Goal: Use online tool/utility

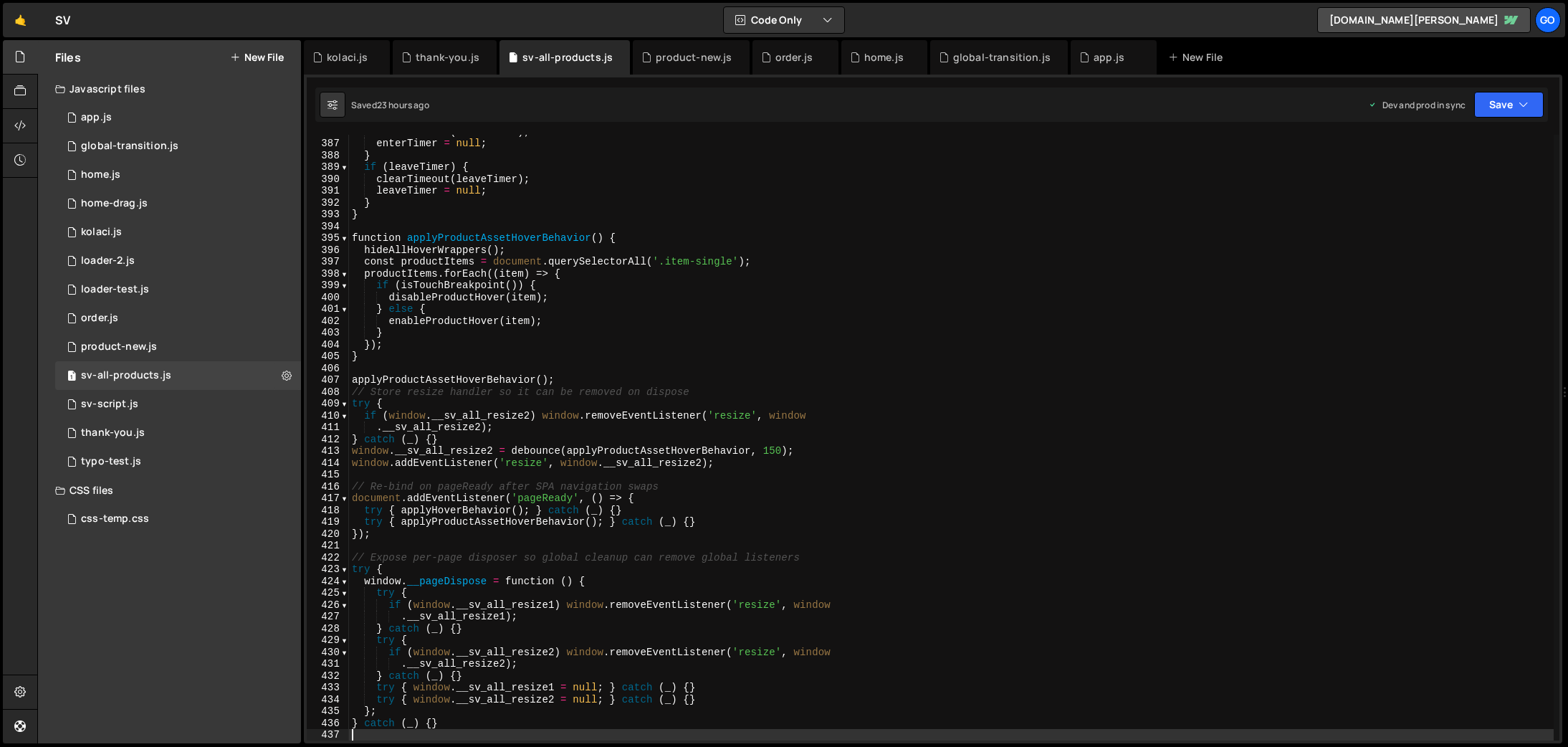
scroll to position [4562, 0]
click at [865, 64] on div "home.js" at bounding box center [884, 57] width 39 height 14
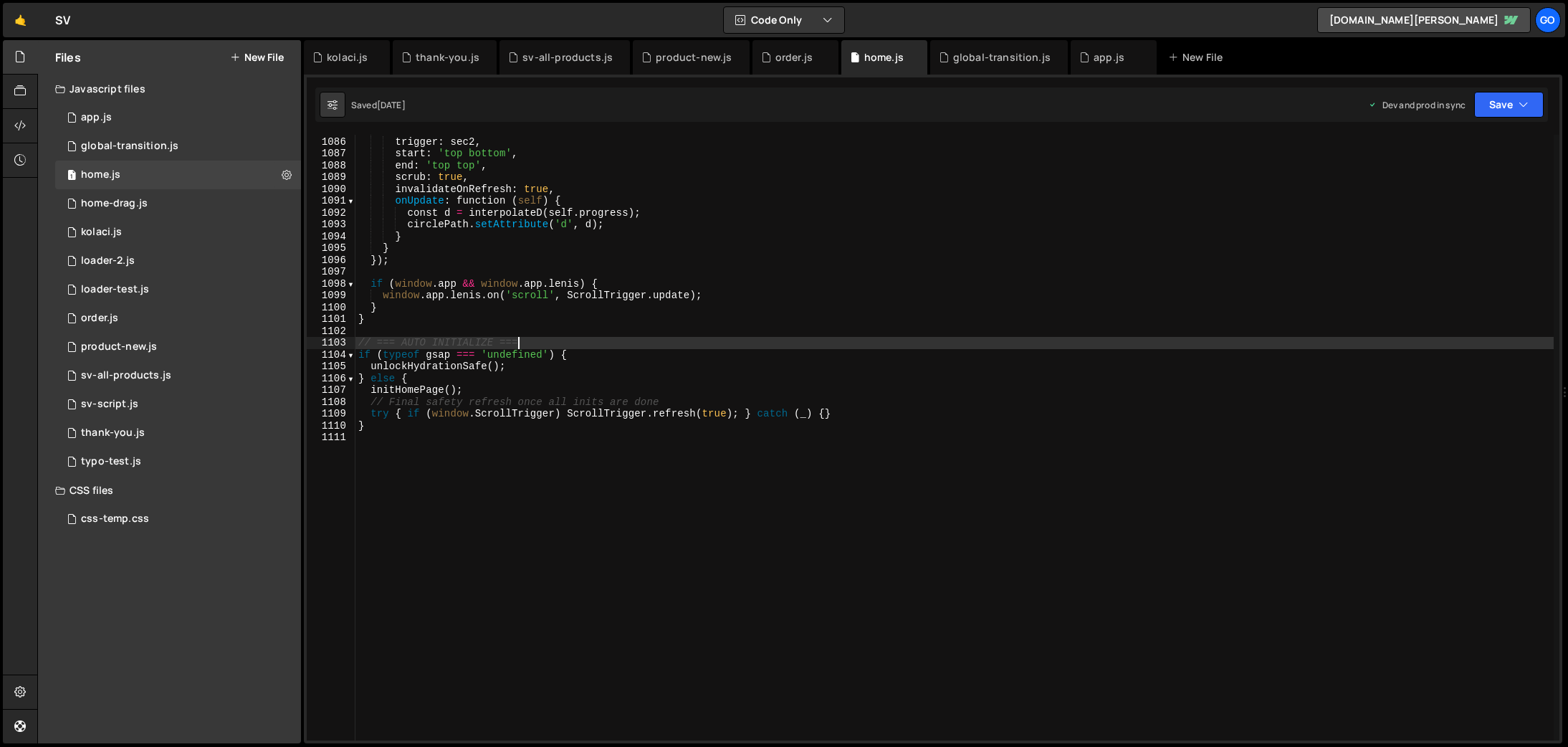
click at [768, 339] on div "scrollTrigger : { trigger : sec2 , start : 'top bottom' , end : 'top top' , scr…" at bounding box center [955, 439] width 1198 height 629
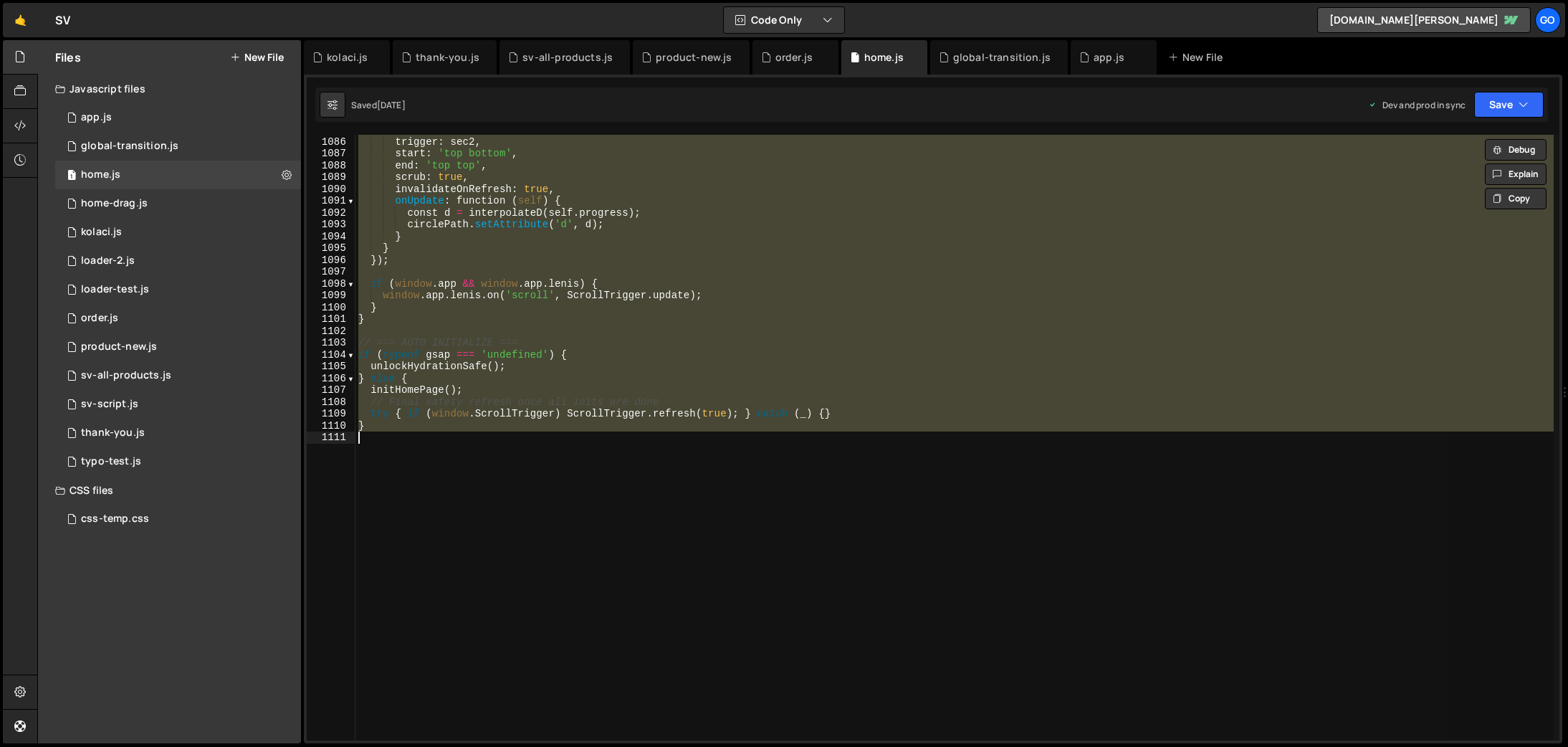
click at [828, 302] on div "scrollTrigger : { trigger : sec2 , start : 'top bottom' , end : 'top top' , scr…" at bounding box center [955, 437] width 1198 height 606
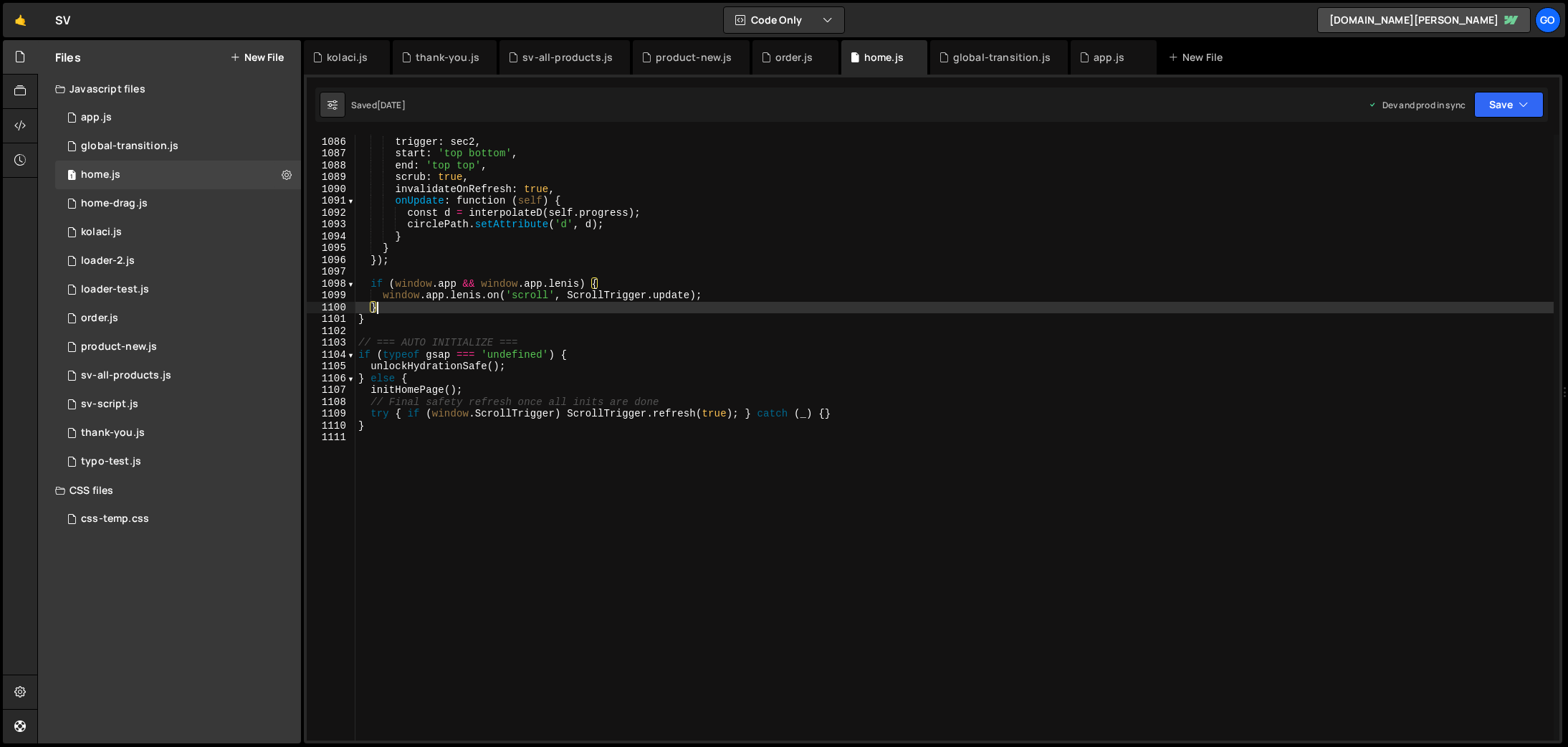
type textarea "}"
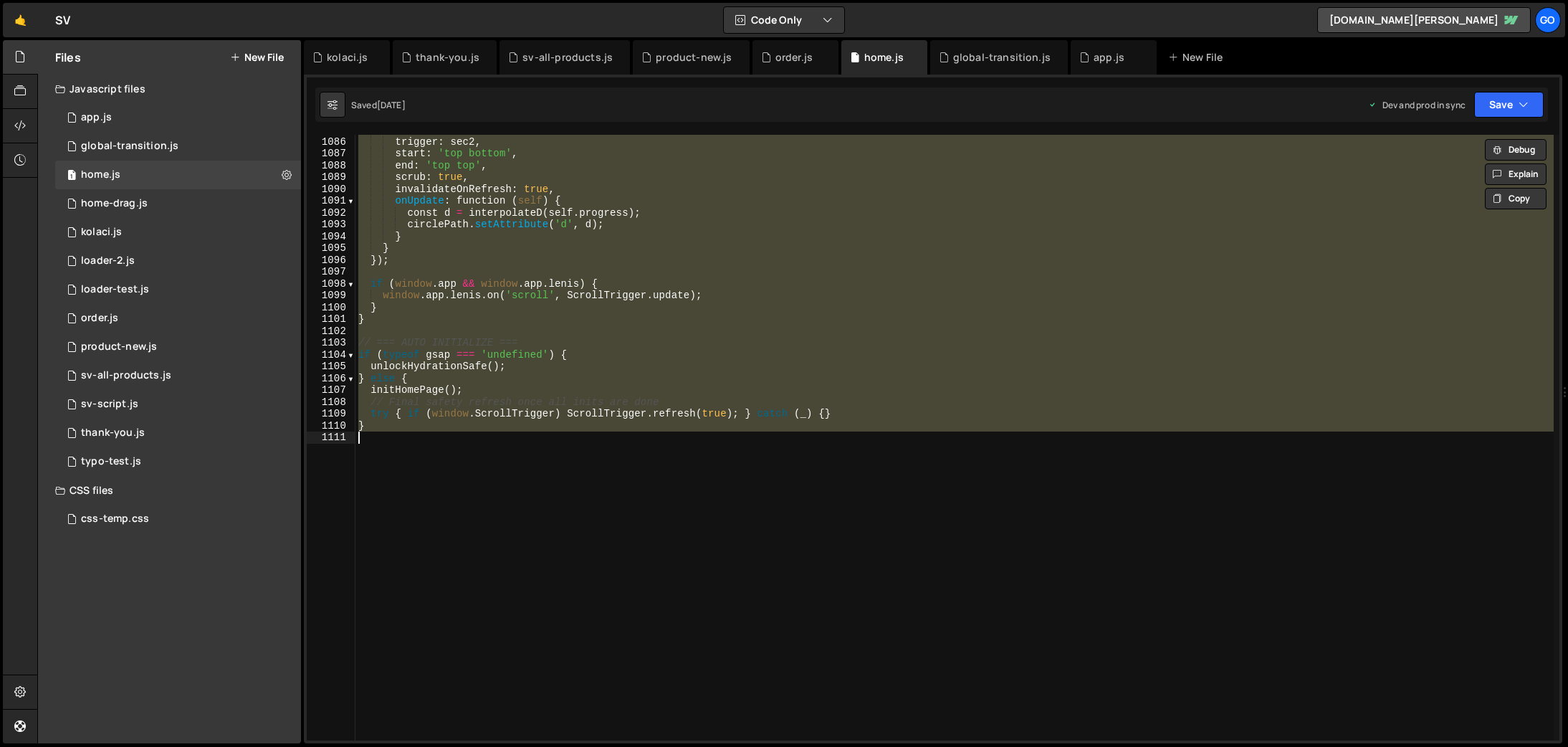
click at [672, 269] on div "scrollTrigger : { trigger : sec2 , start : 'top bottom' , end : 'top top' , scr…" at bounding box center [955, 437] width 1198 height 606
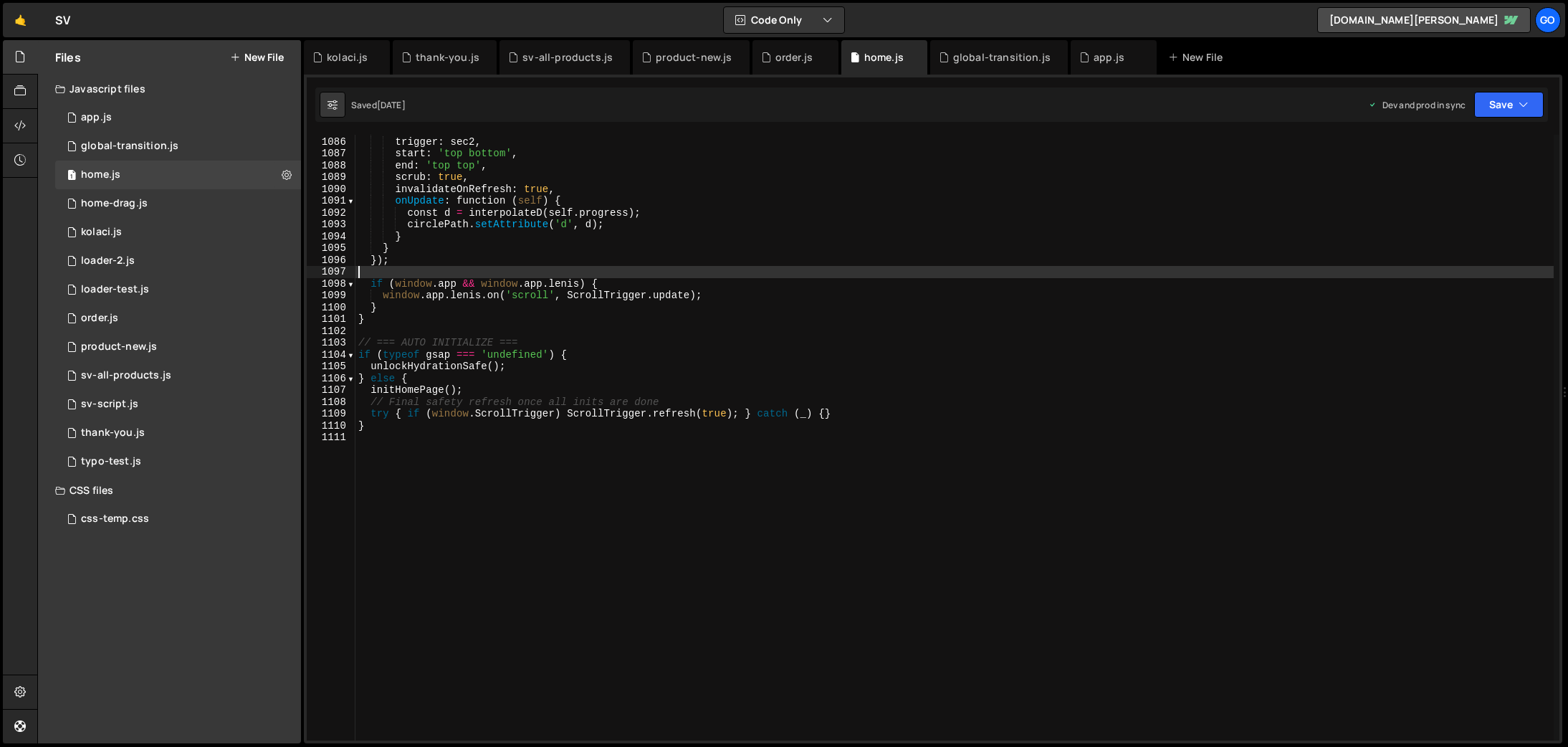
type textarea "}"
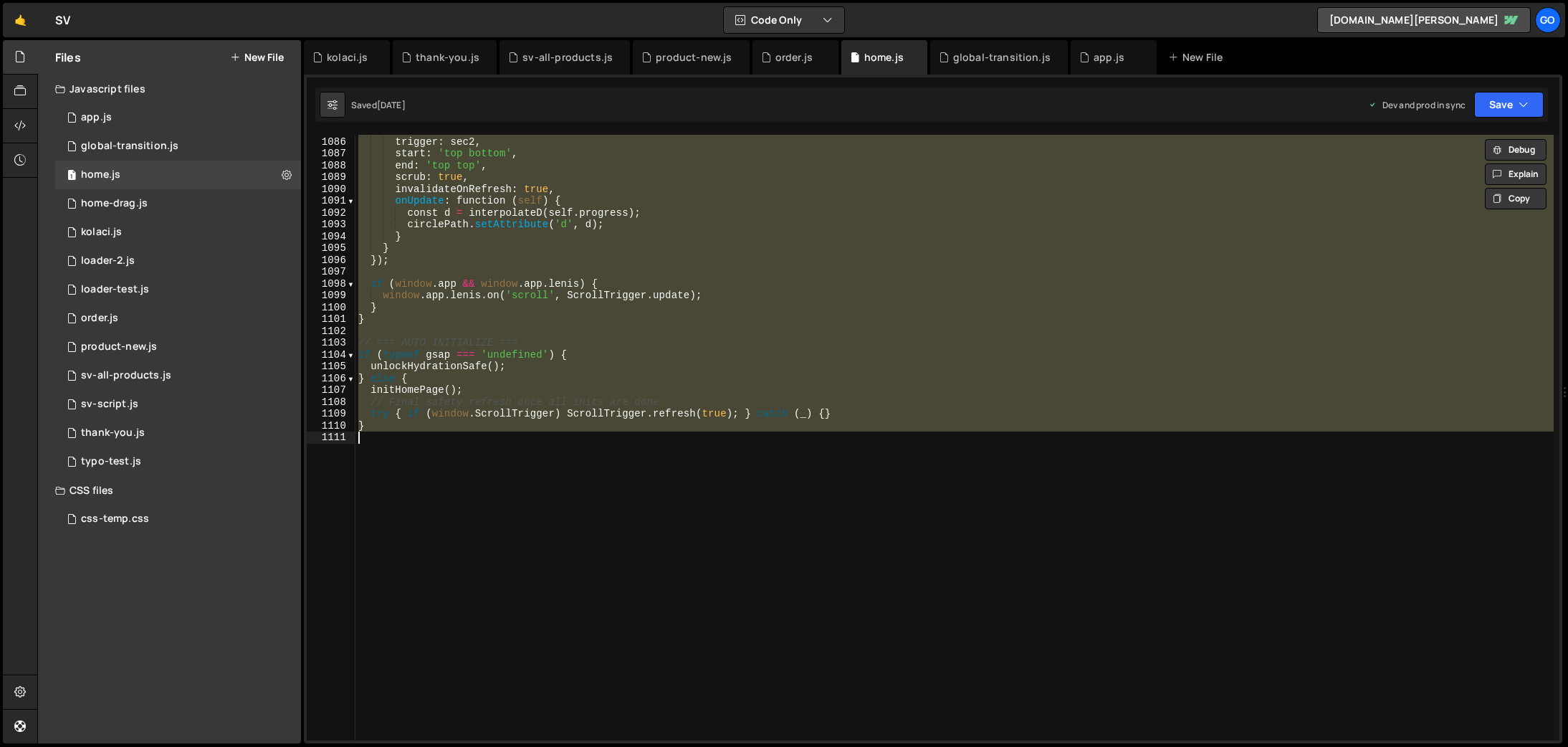
paste textarea
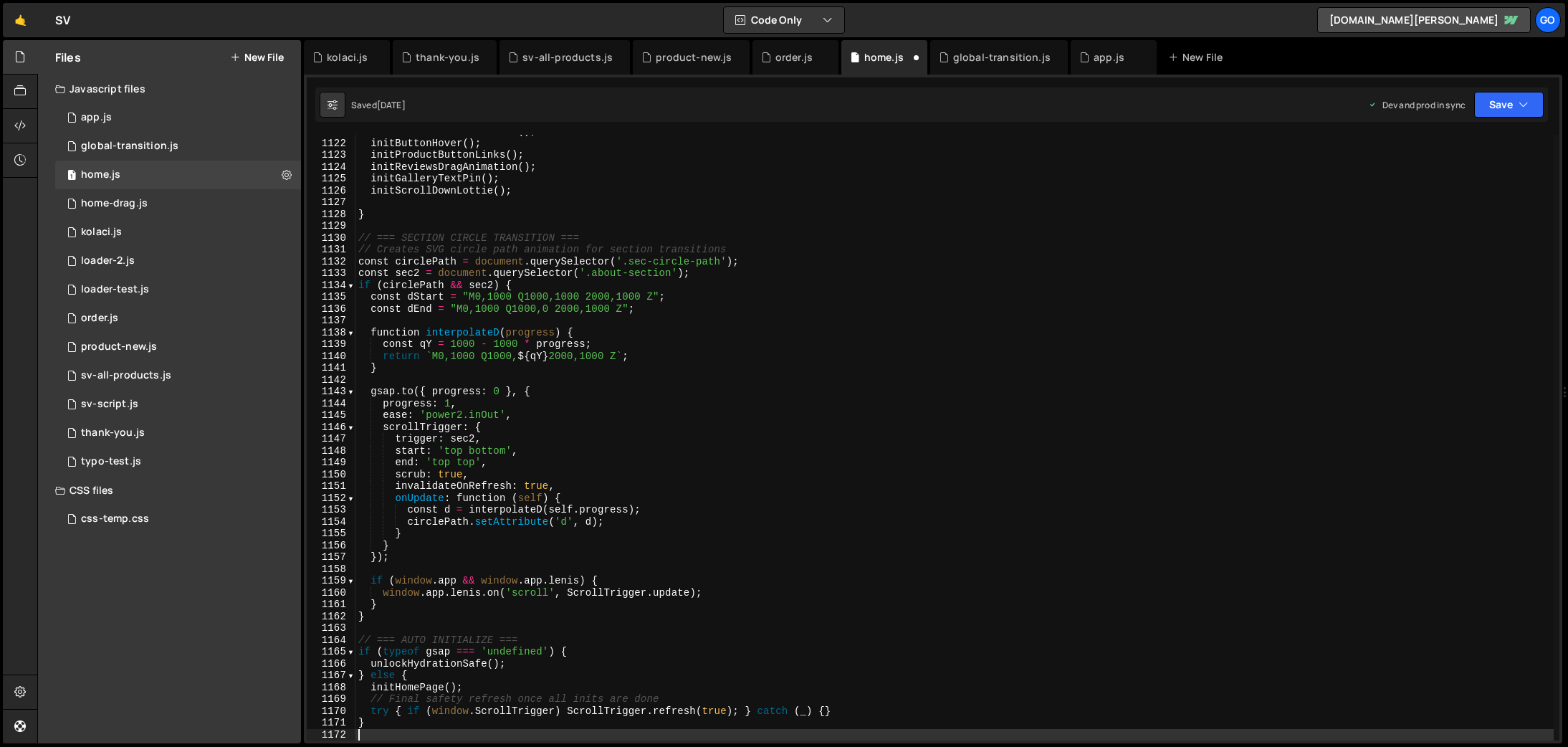
scroll to position [13253, 0]
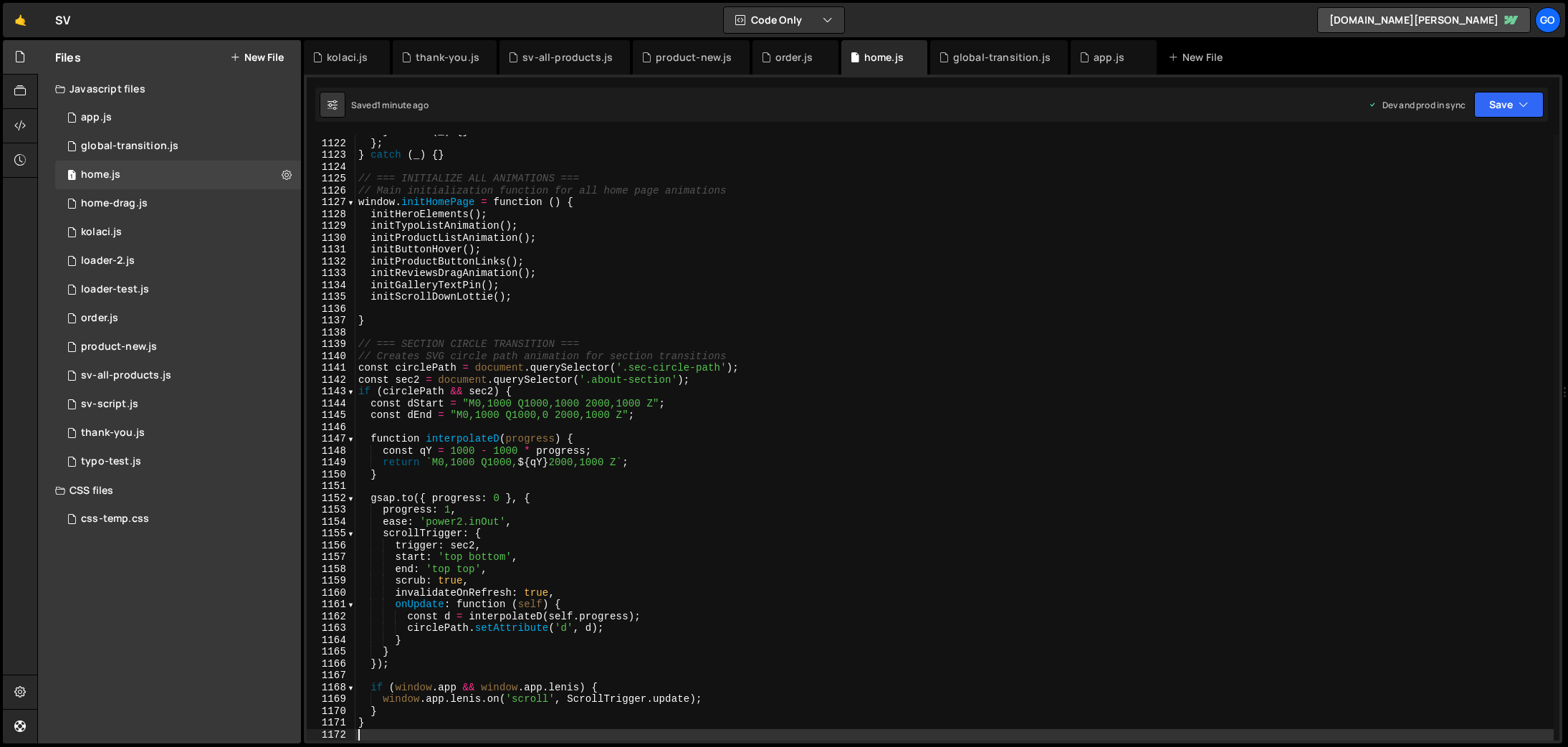
click at [484, 274] on div "} catch ( _ ) { } } ; } catch ( _ ) { } // === INITIALIZE ALL ANIMATIONS === //…" at bounding box center [955, 440] width 1198 height 629
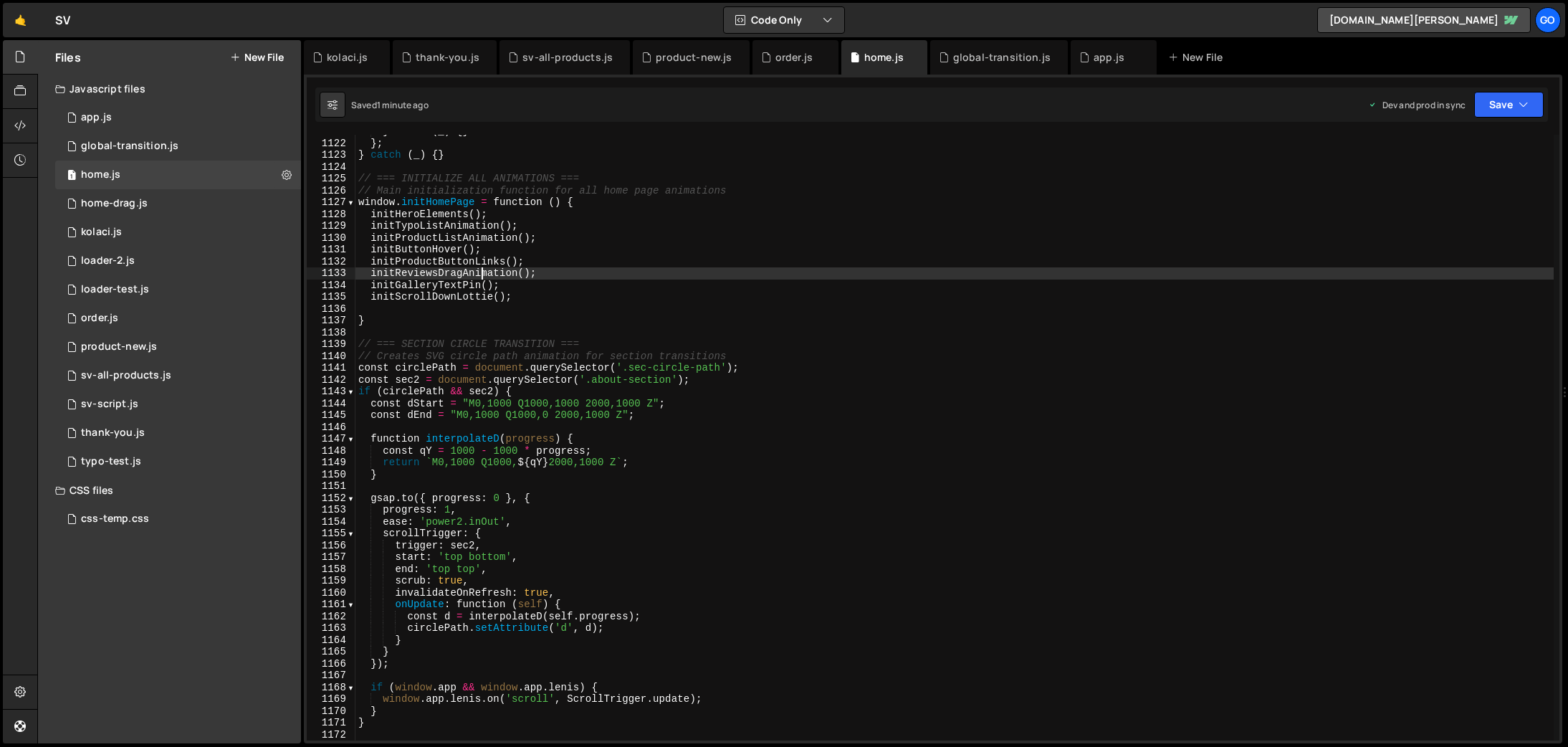
type textarea "}"
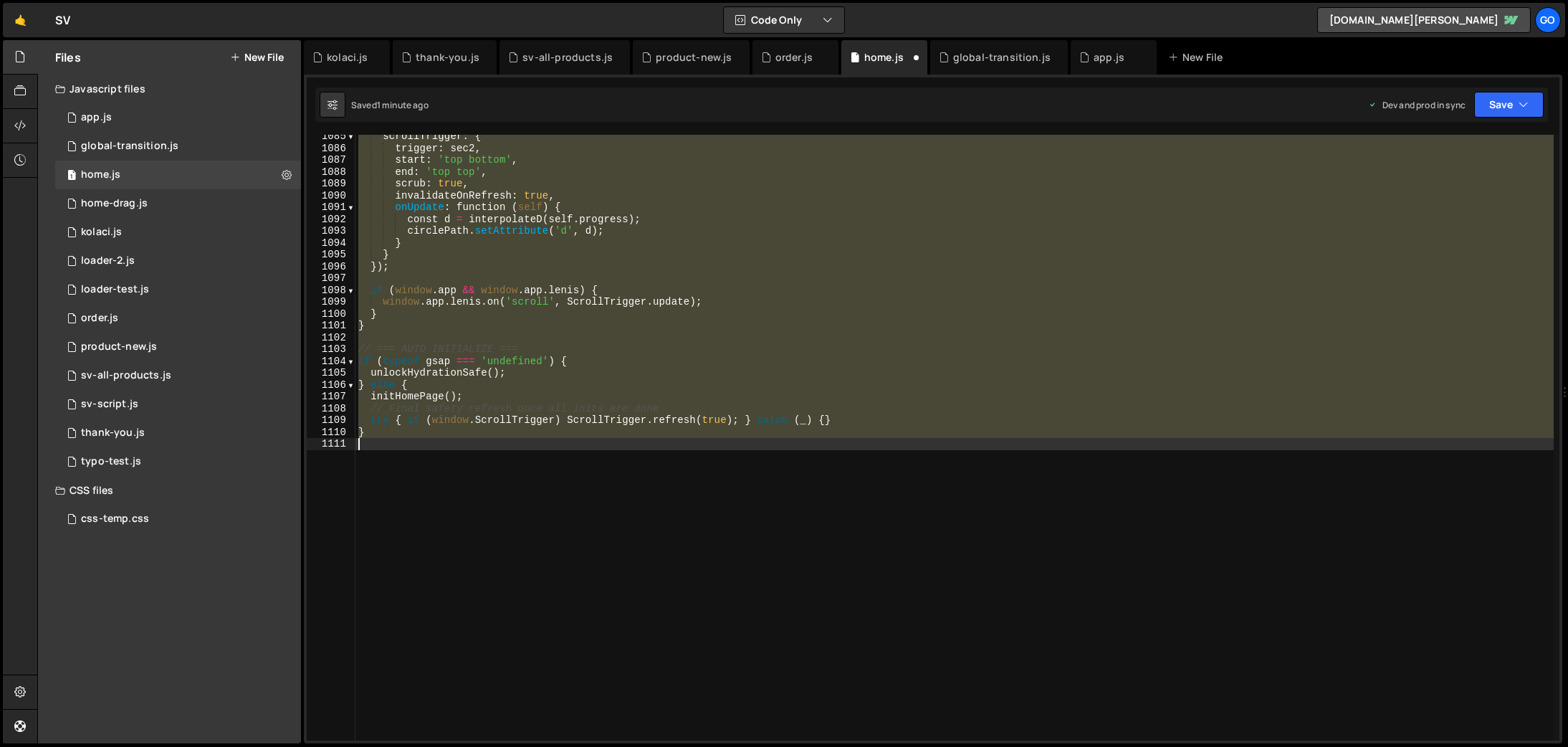
scroll to position [12822, 0]
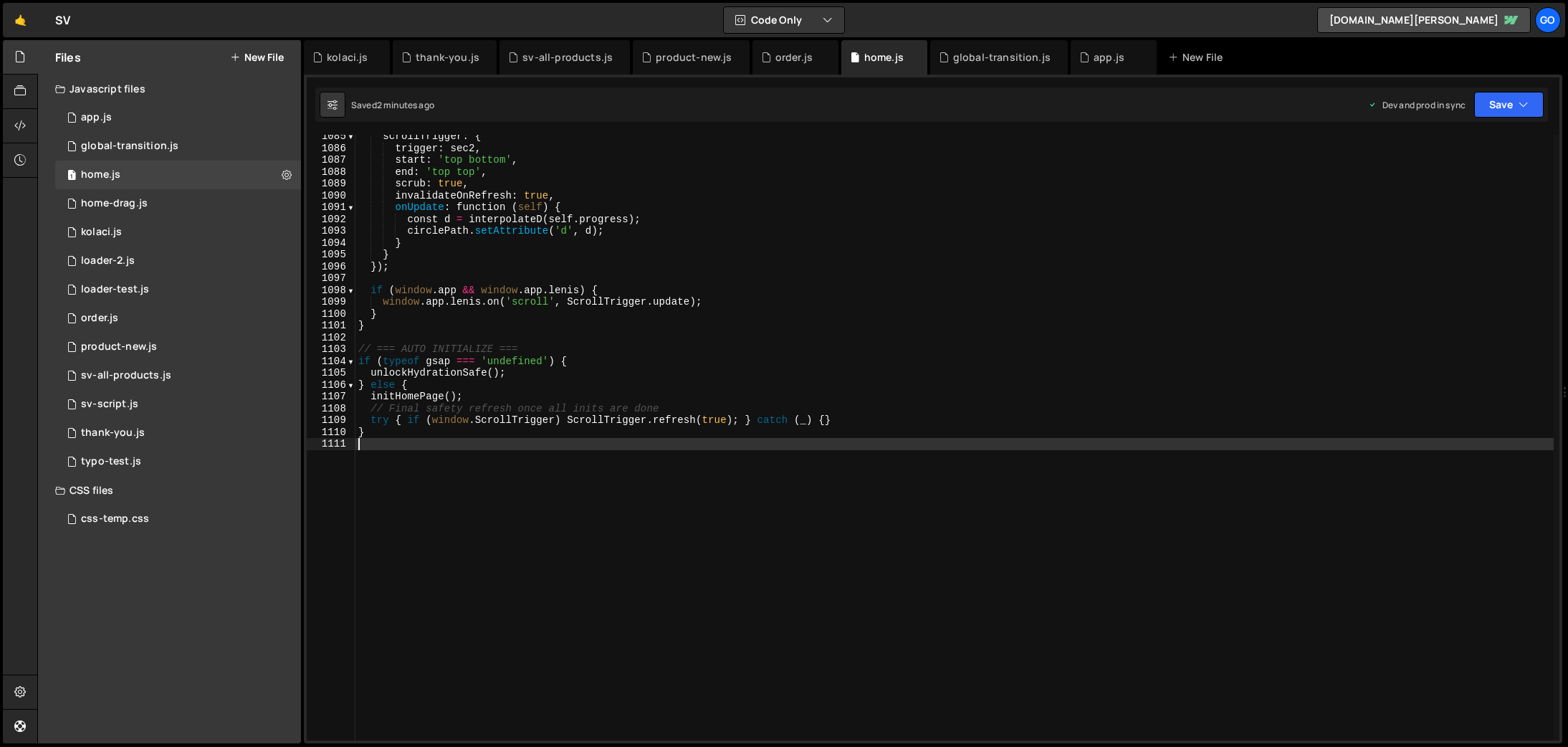
click at [563, 226] on div "scrollTrigger : { trigger : sec2 , start : 'top bottom' , end : 'top top' , scr…" at bounding box center [955, 445] width 1198 height 629
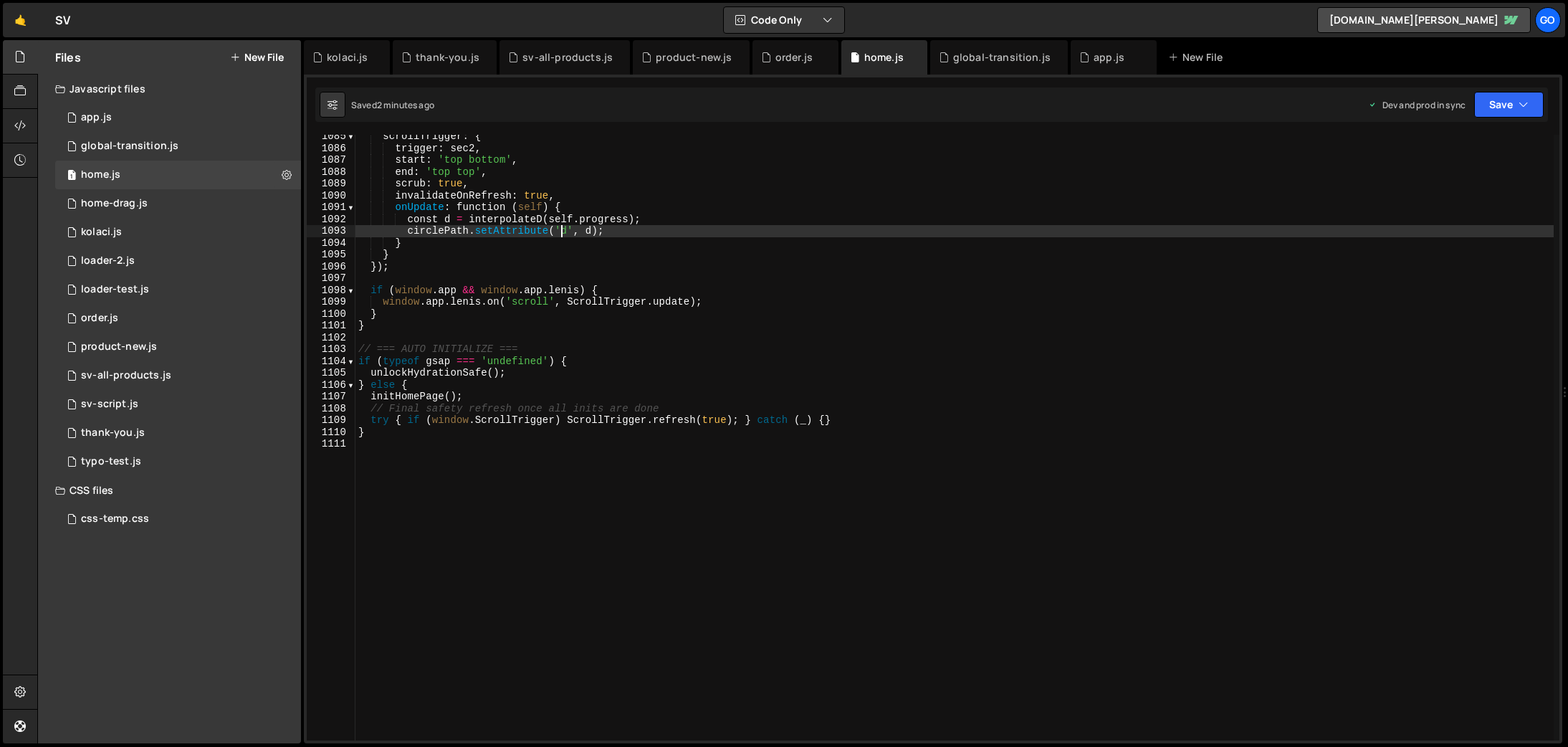
type textarea "}"
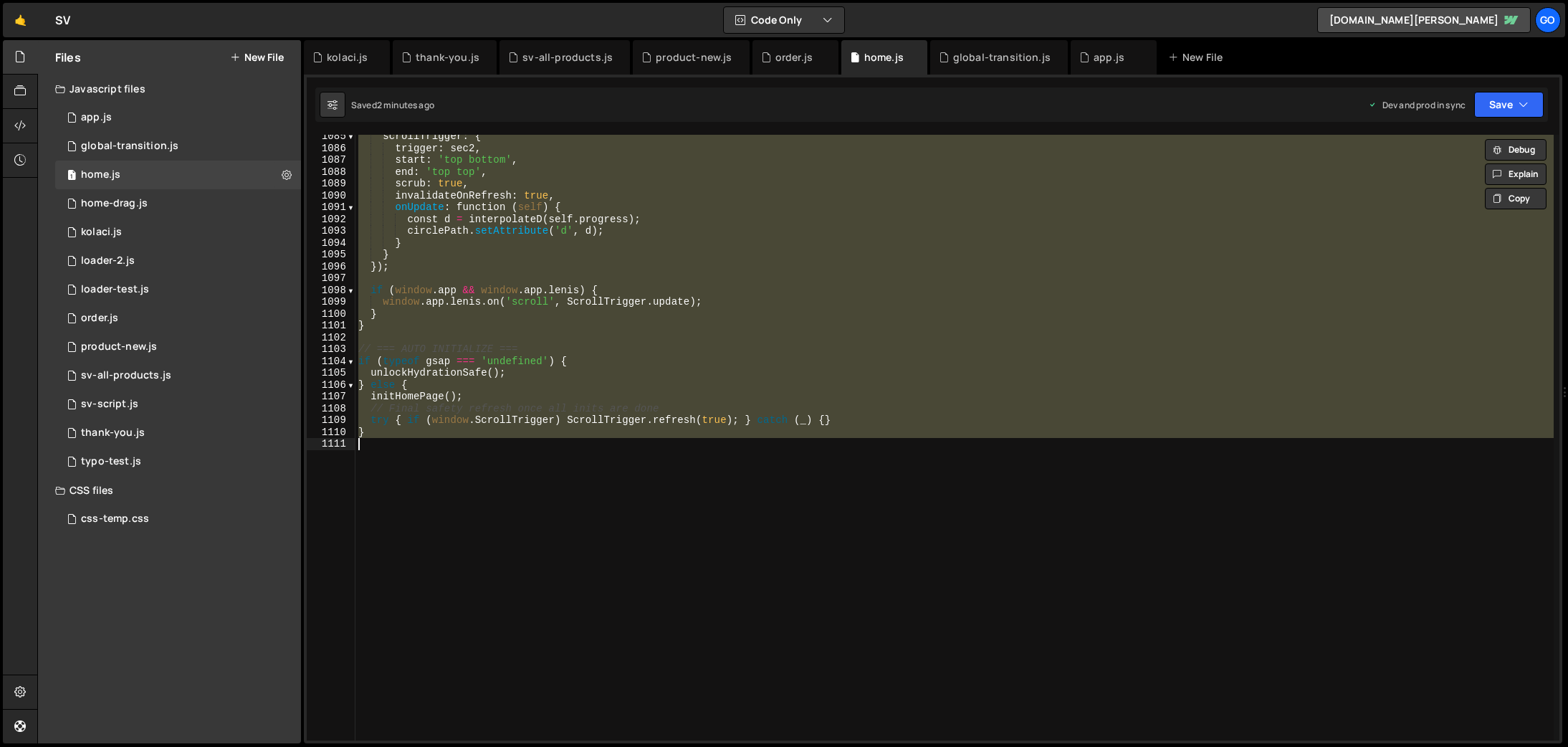
paste textarea
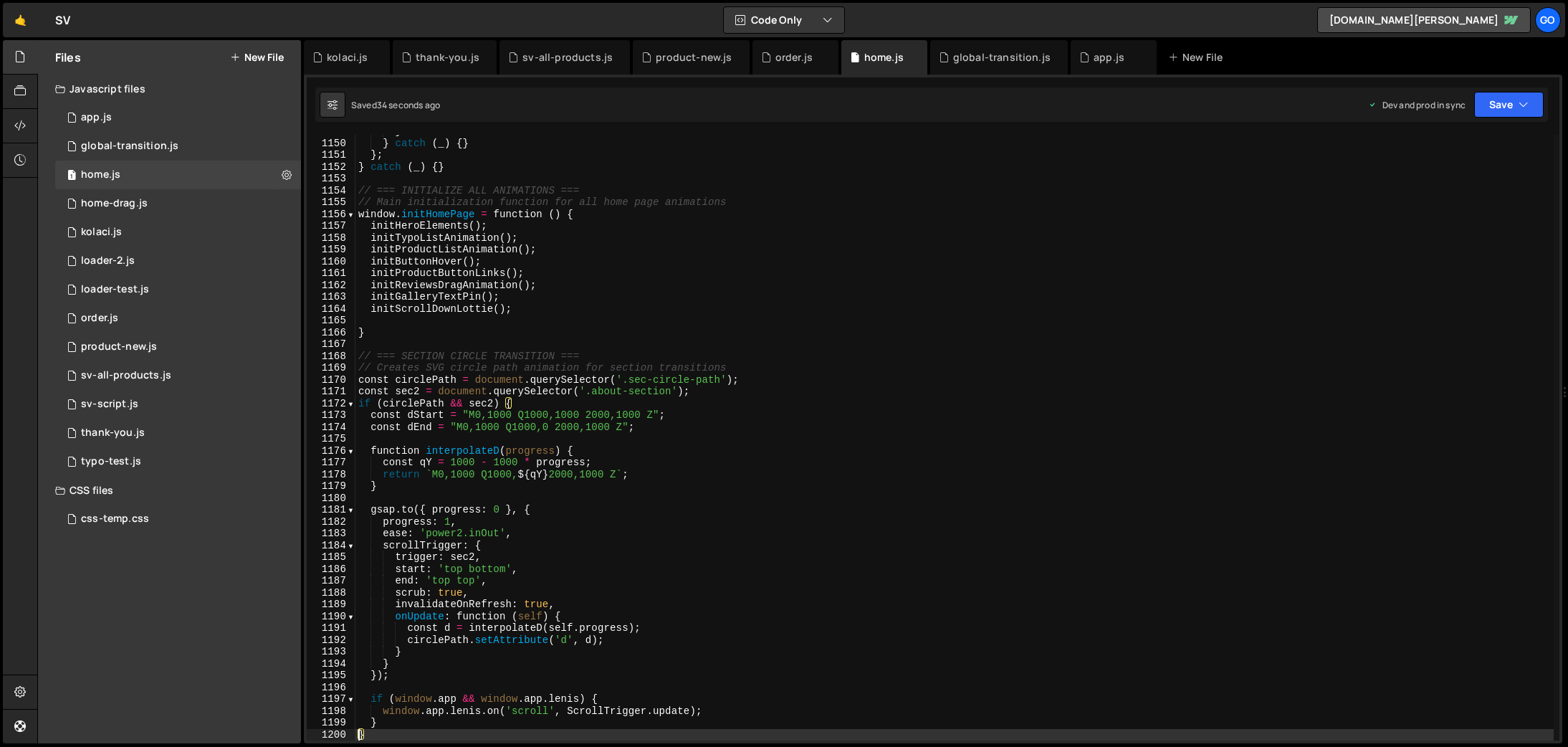
click at [704, 378] on div "} } catch ( _ ) { } } ; } catch ( _ ) { } // === INITIALIZE ALL ANIMATIONS === …" at bounding box center [955, 440] width 1198 height 629
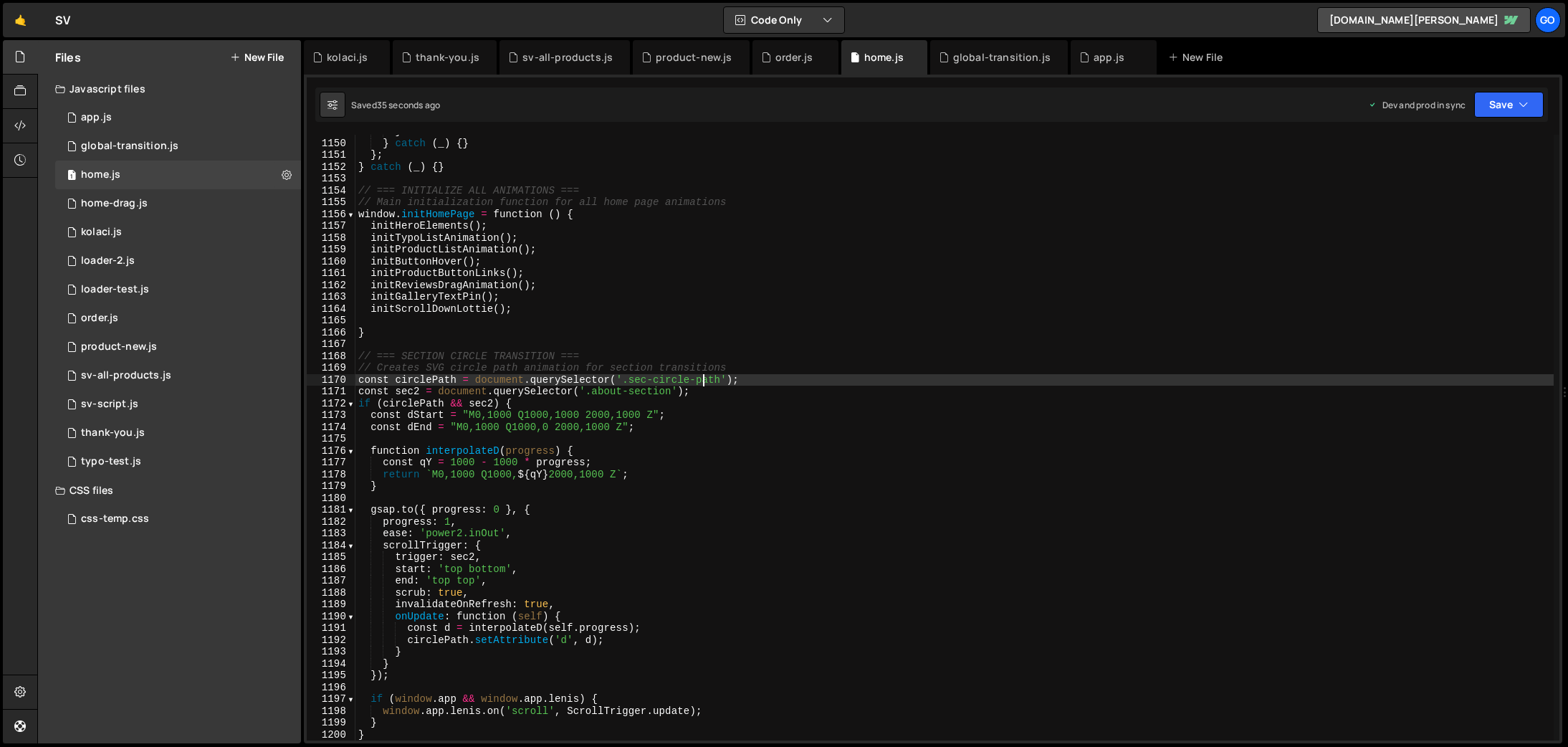
type textarea "}"
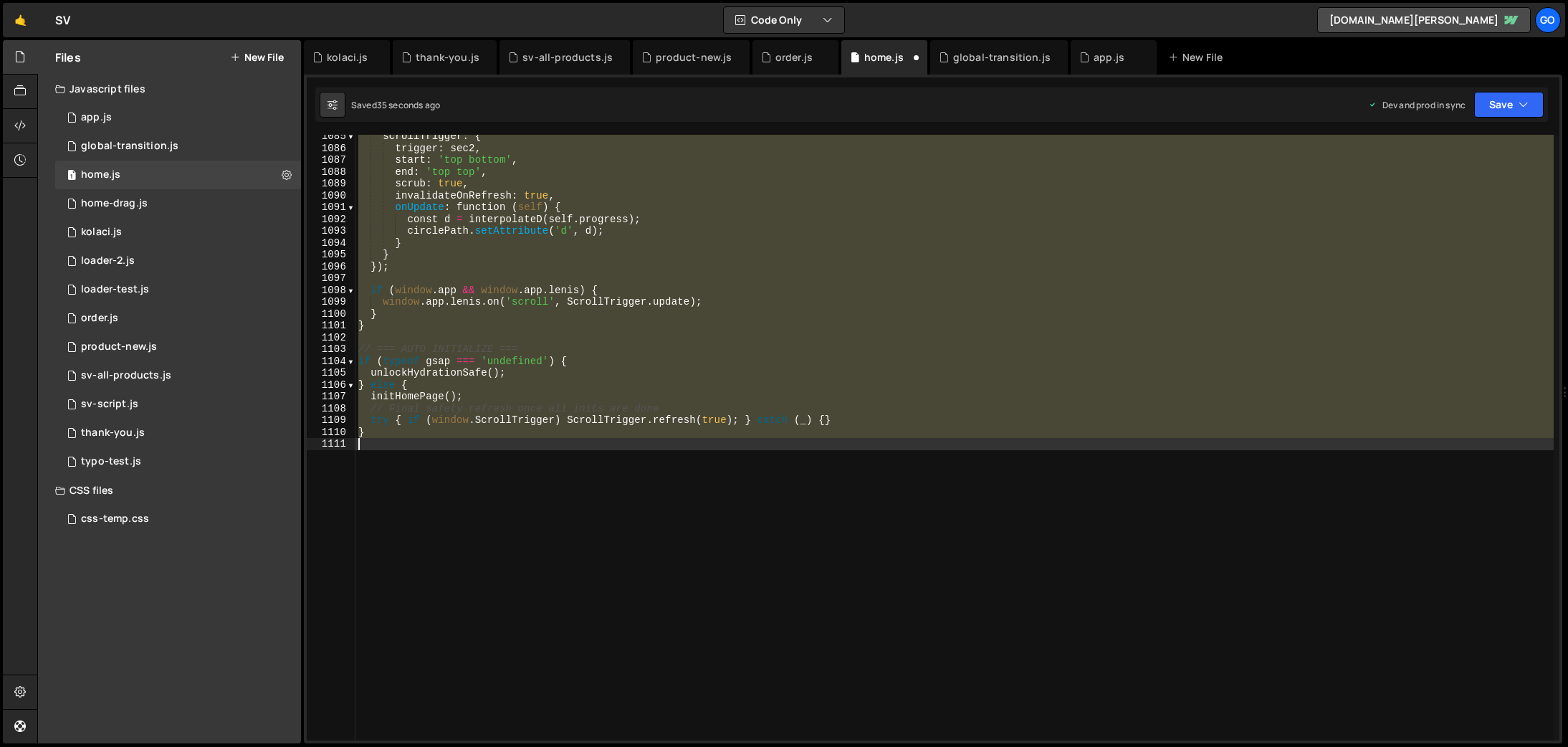
scroll to position [12822, 0]
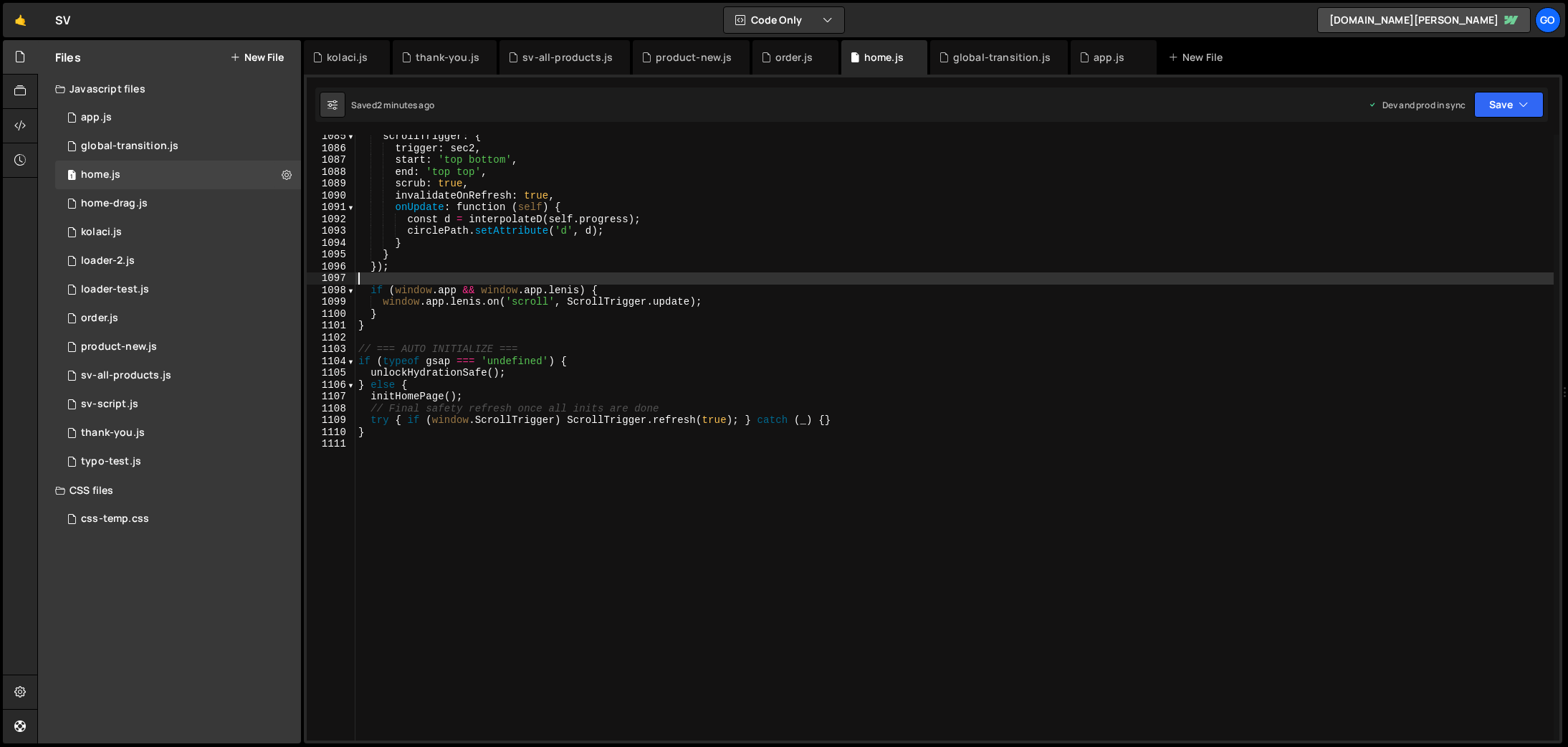
click at [856, 276] on div "scrollTrigger : { trigger : sec2 , start : 'top bottom' , end : 'top top' , scr…" at bounding box center [955, 445] width 1198 height 629
type textarea "}"
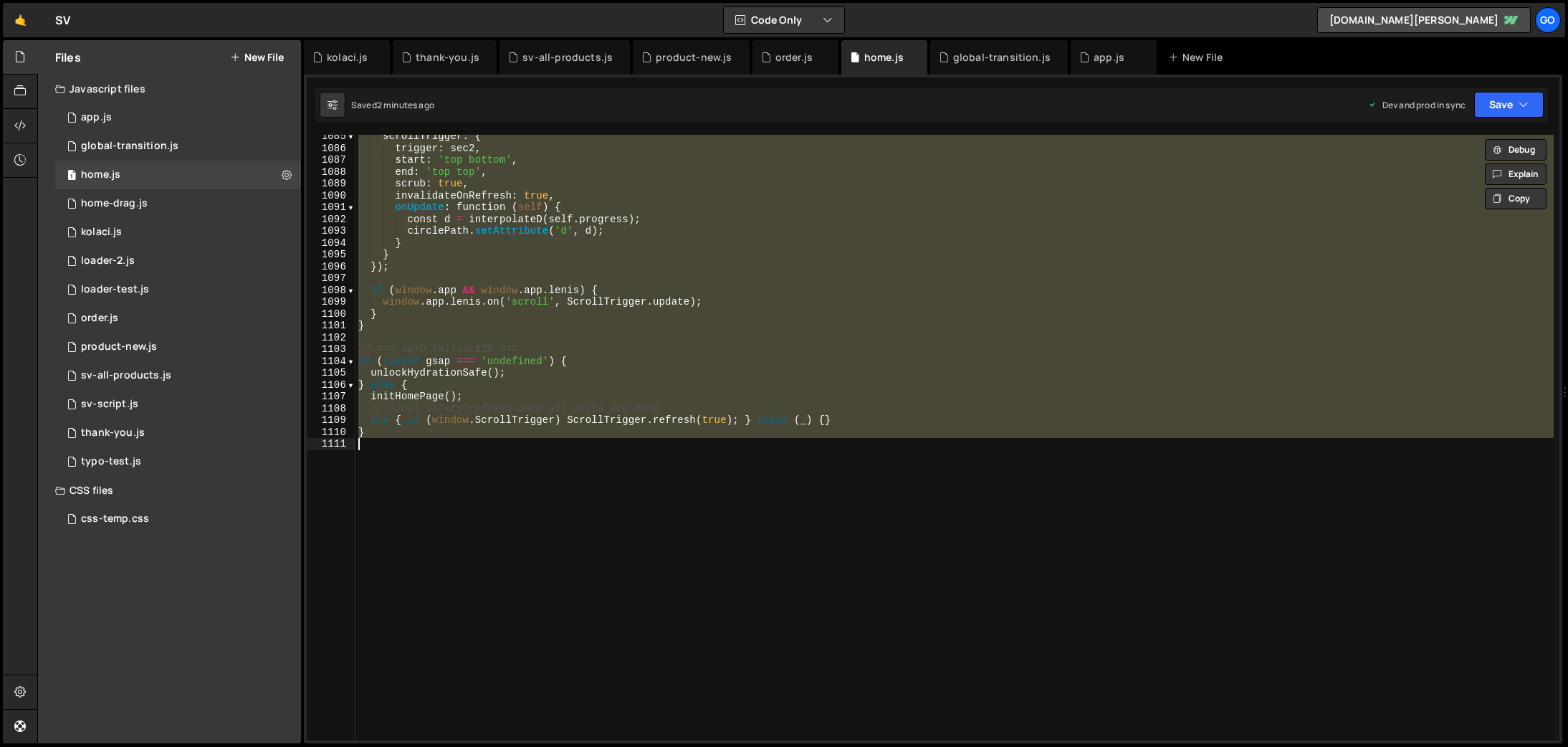
paste textarea
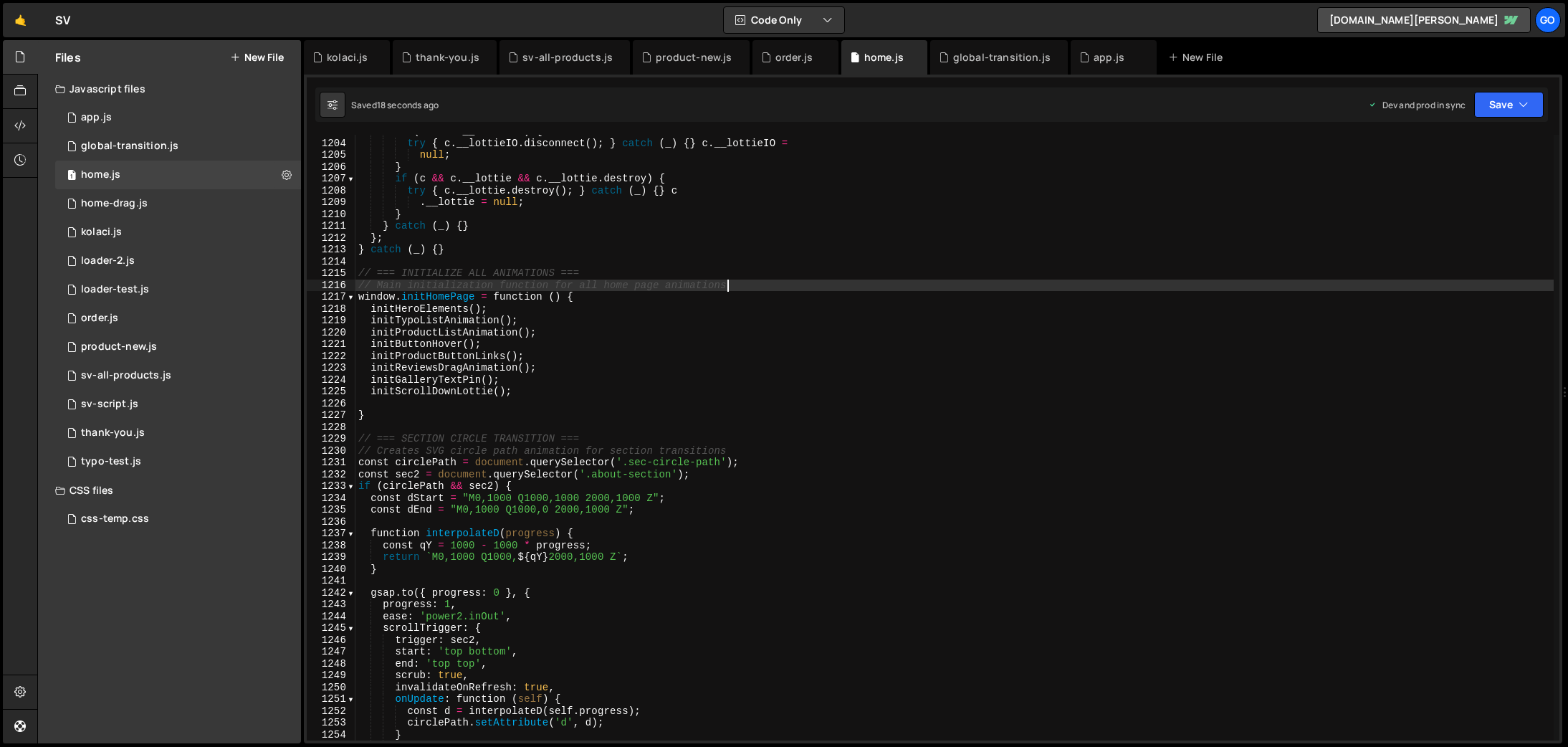
click at [743, 279] on div "if ( c && c . __lottieIO ) { try { c . __lottieIO . disconnect ( ) ; } catch ( …" at bounding box center [955, 440] width 1198 height 629
type textarea "}"
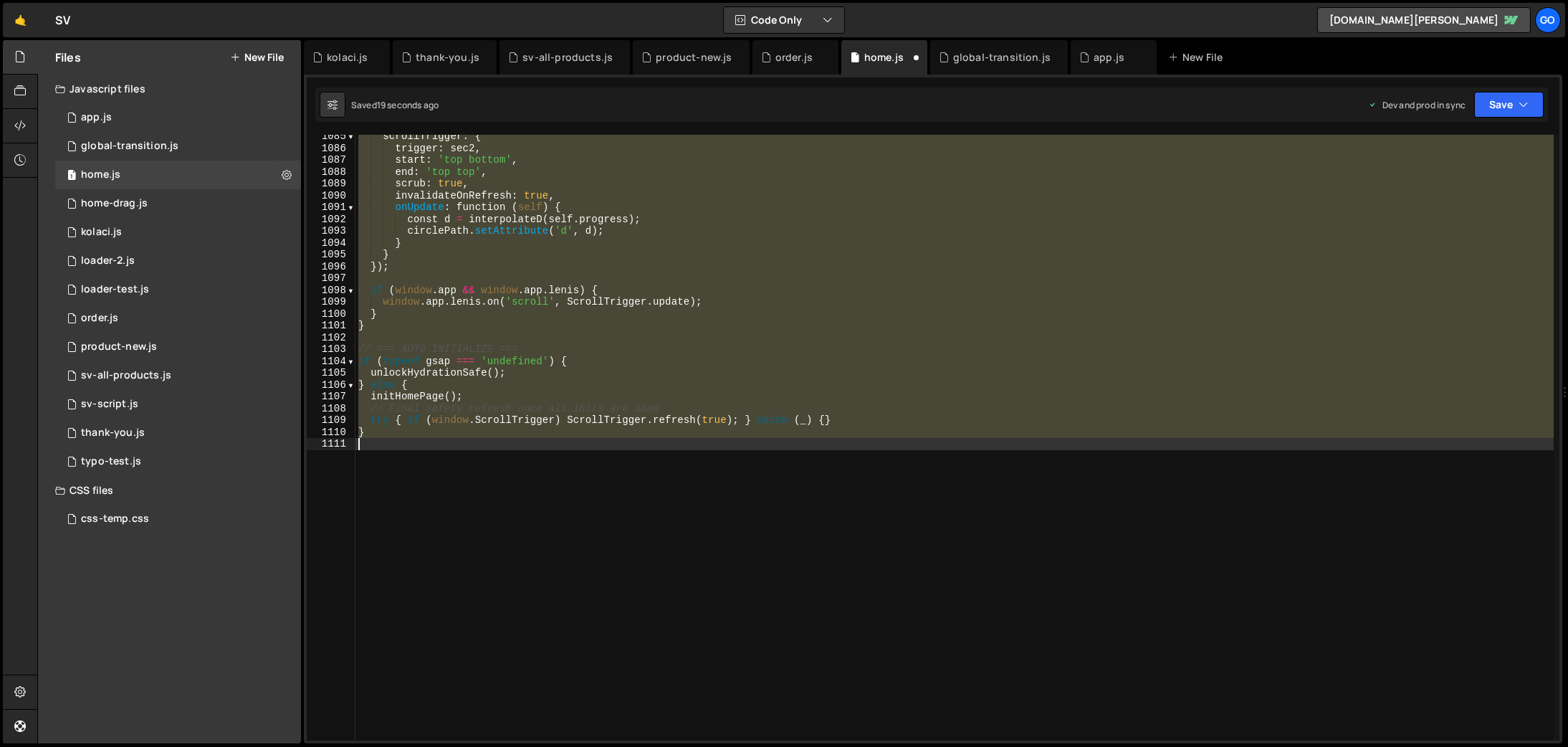
scroll to position [12822, 0]
